Goal: Communication & Community: Answer question/provide support

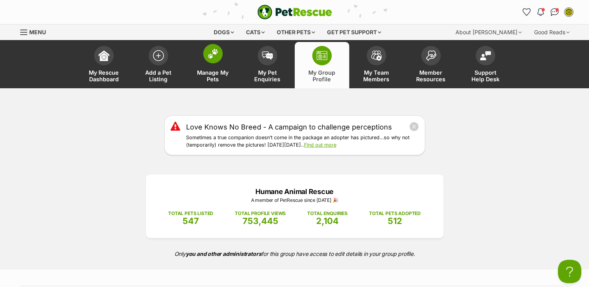
click at [218, 65] on link "Manage My Pets" at bounding box center [213, 65] width 54 height 46
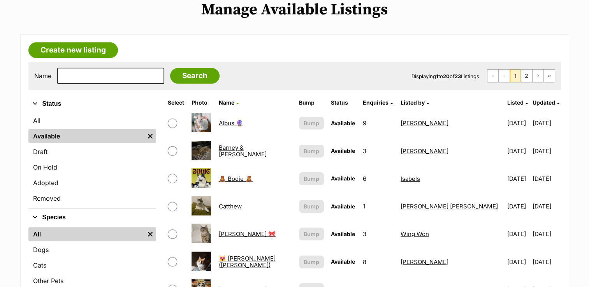
scroll to position [169, 0]
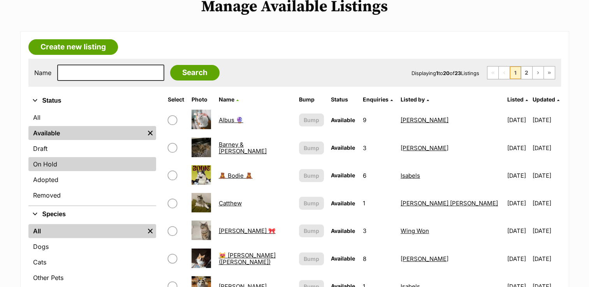
click at [59, 164] on link "On Hold" at bounding box center [92, 164] width 128 height 14
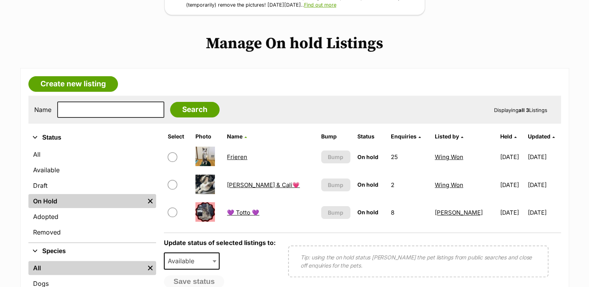
scroll to position [134, 0]
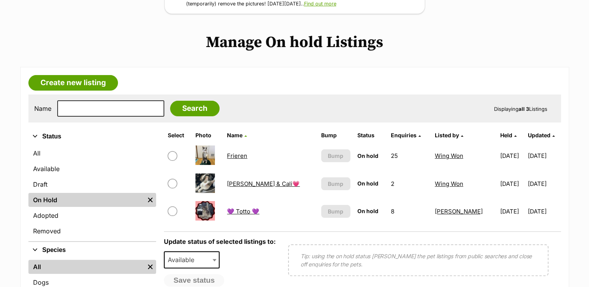
click at [235, 210] on link "💜 Totto 💜" at bounding box center [243, 211] width 32 height 7
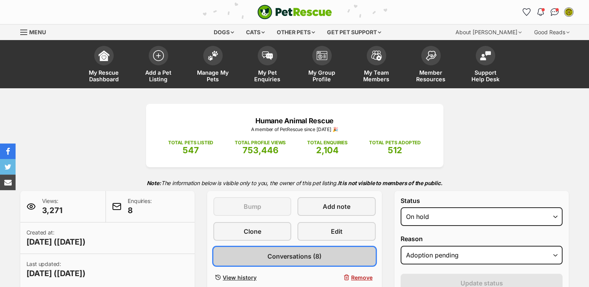
click at [278, 252] on span "Conversations (8)" at bounding box center [294, 256] width 54 height 9
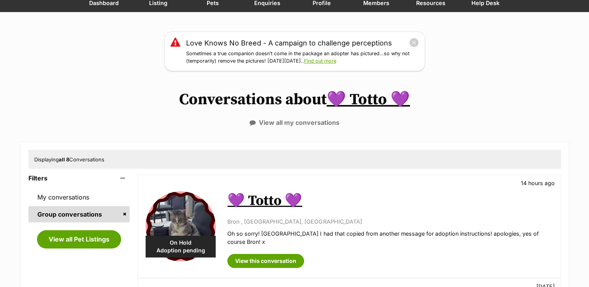
scroll to position [77, 0]
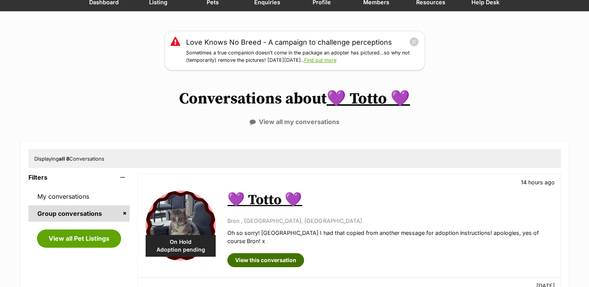
click at [278, 253] on link "View this conversation" at bounding box center [265, 260] width 77 height 14
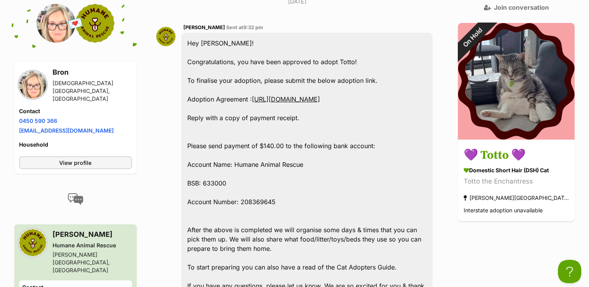
scroll to position [2599, 0]
